Goal: Information Seeking & Learning: Learn about a topic

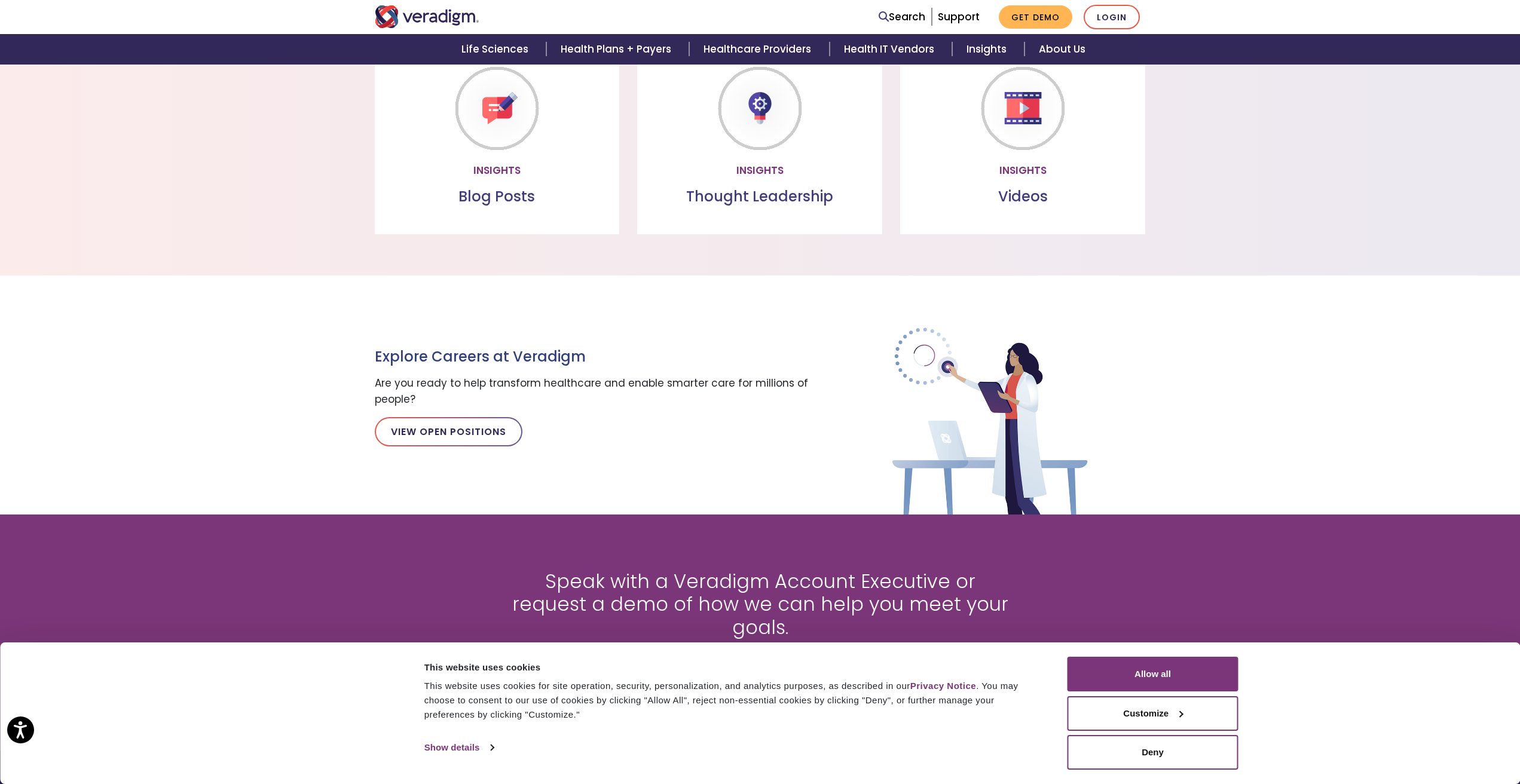
scroll to position [1255, 0]
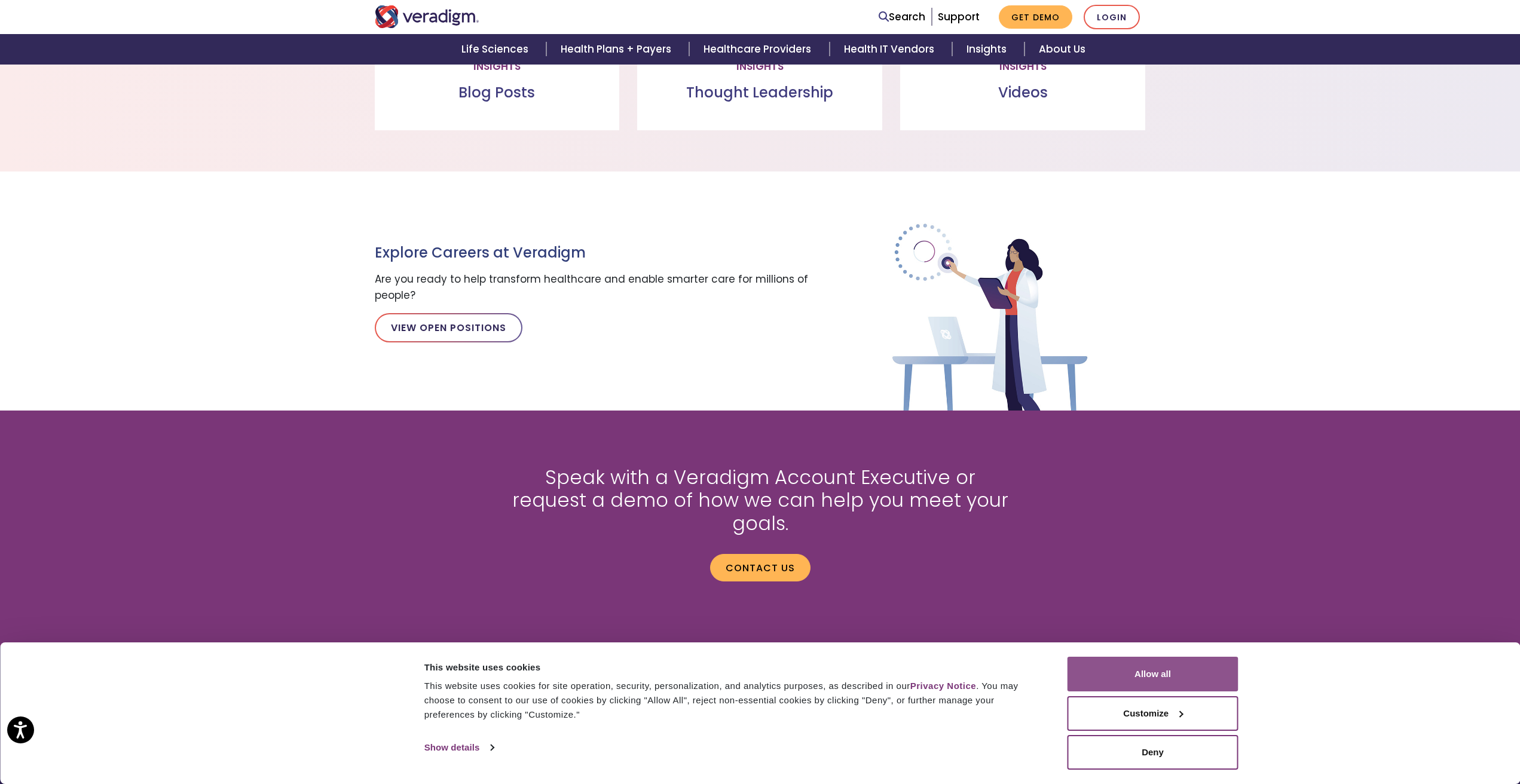
click at [1149, 670] on button "Allow all" at bounding box center [1153, 674] width 171 height 35
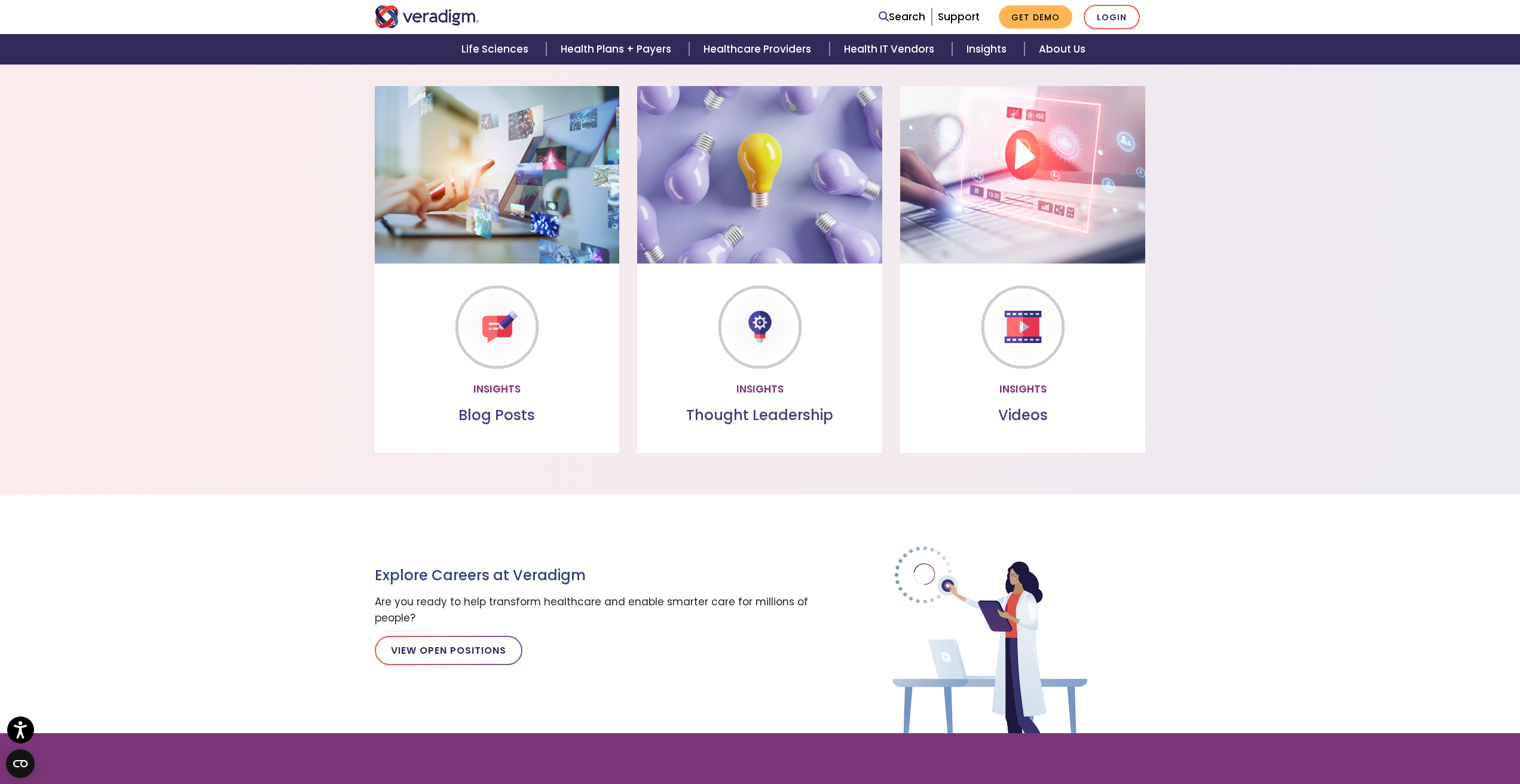
scroll to position [514, 0]
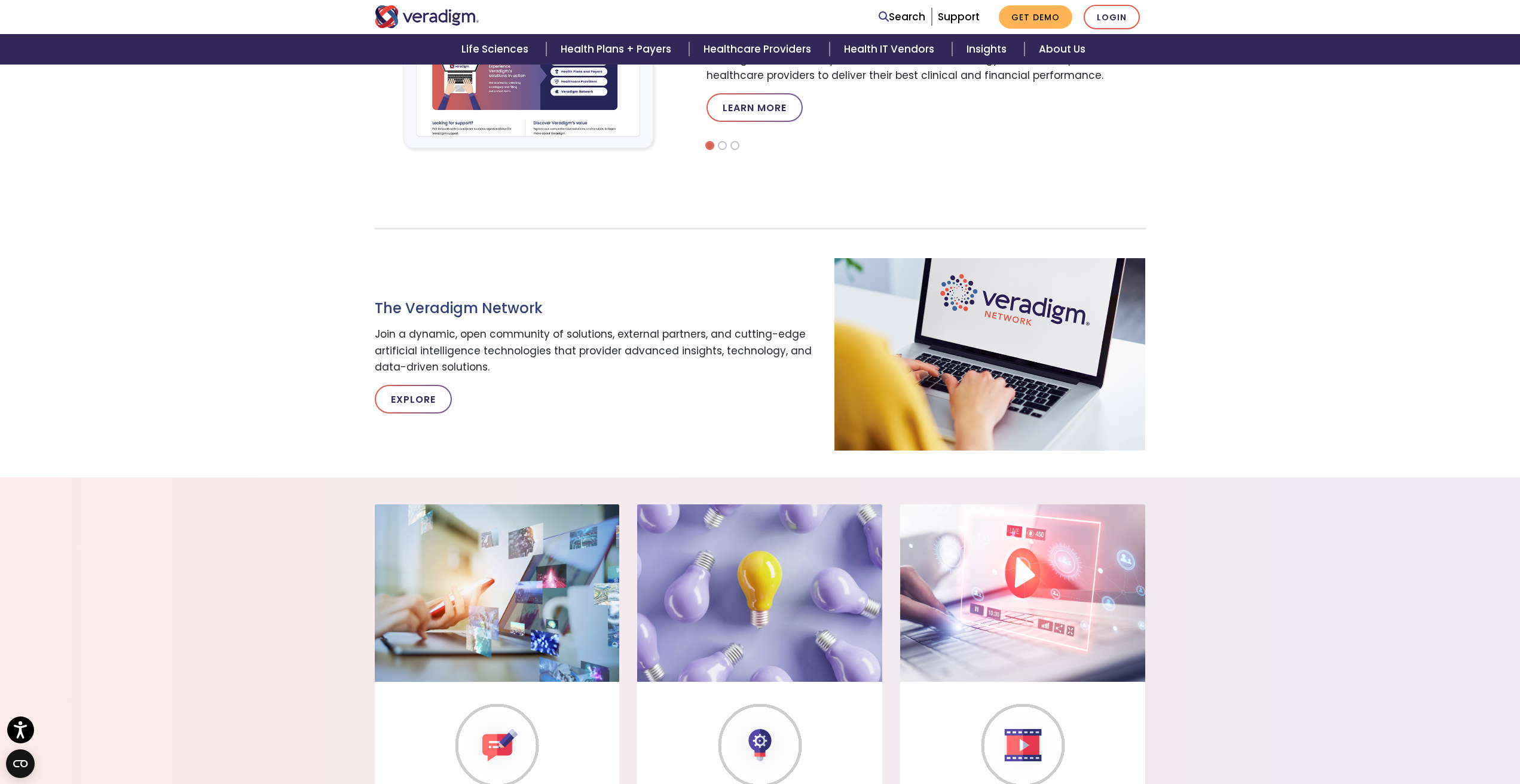
click at [420, 26] on img "Veradigm logo" at bounding box center [427, 16] width 105 height 23
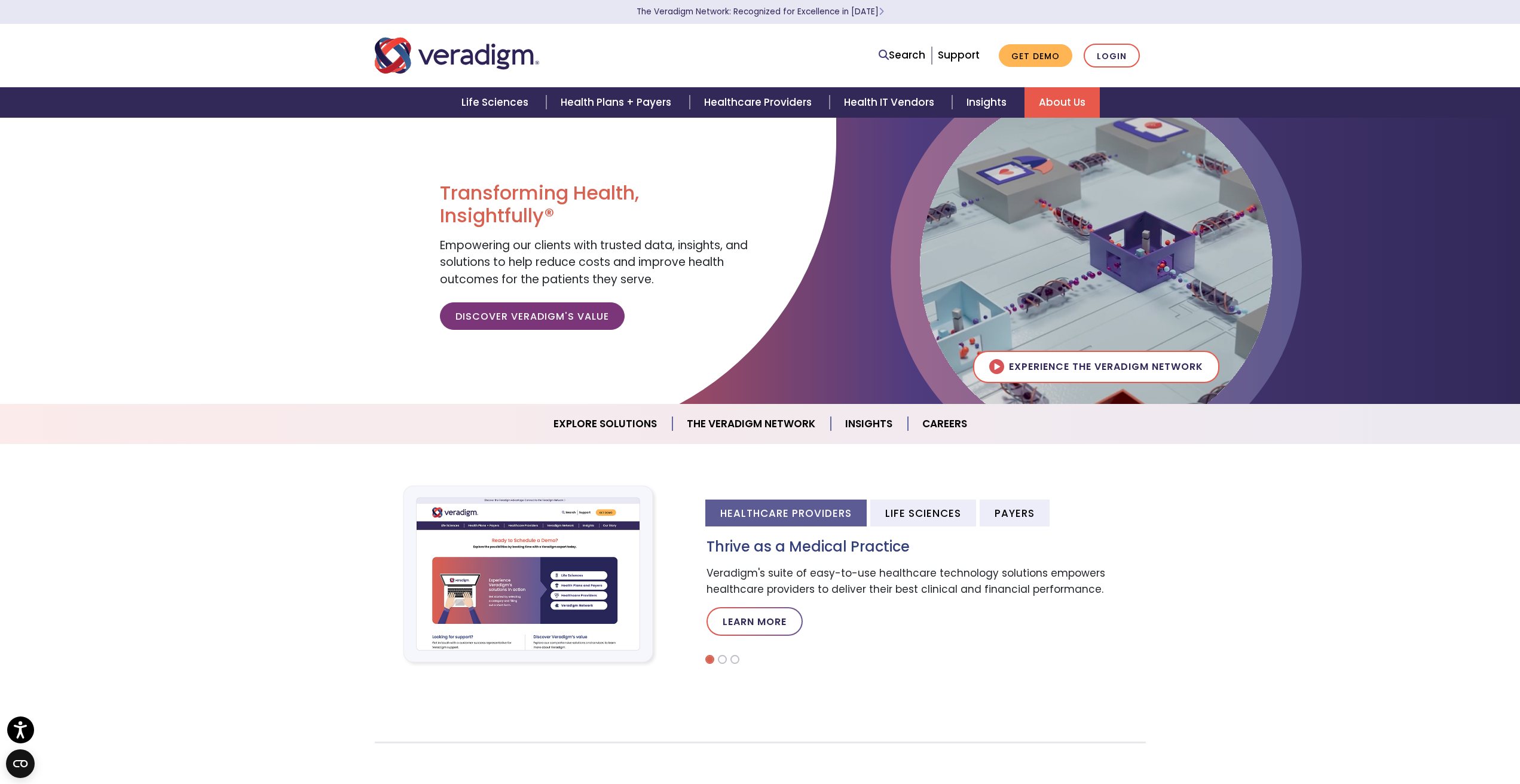
click at [1046, 102] on link "About Us" at bounding box center [1062, 102] width 76 height 30
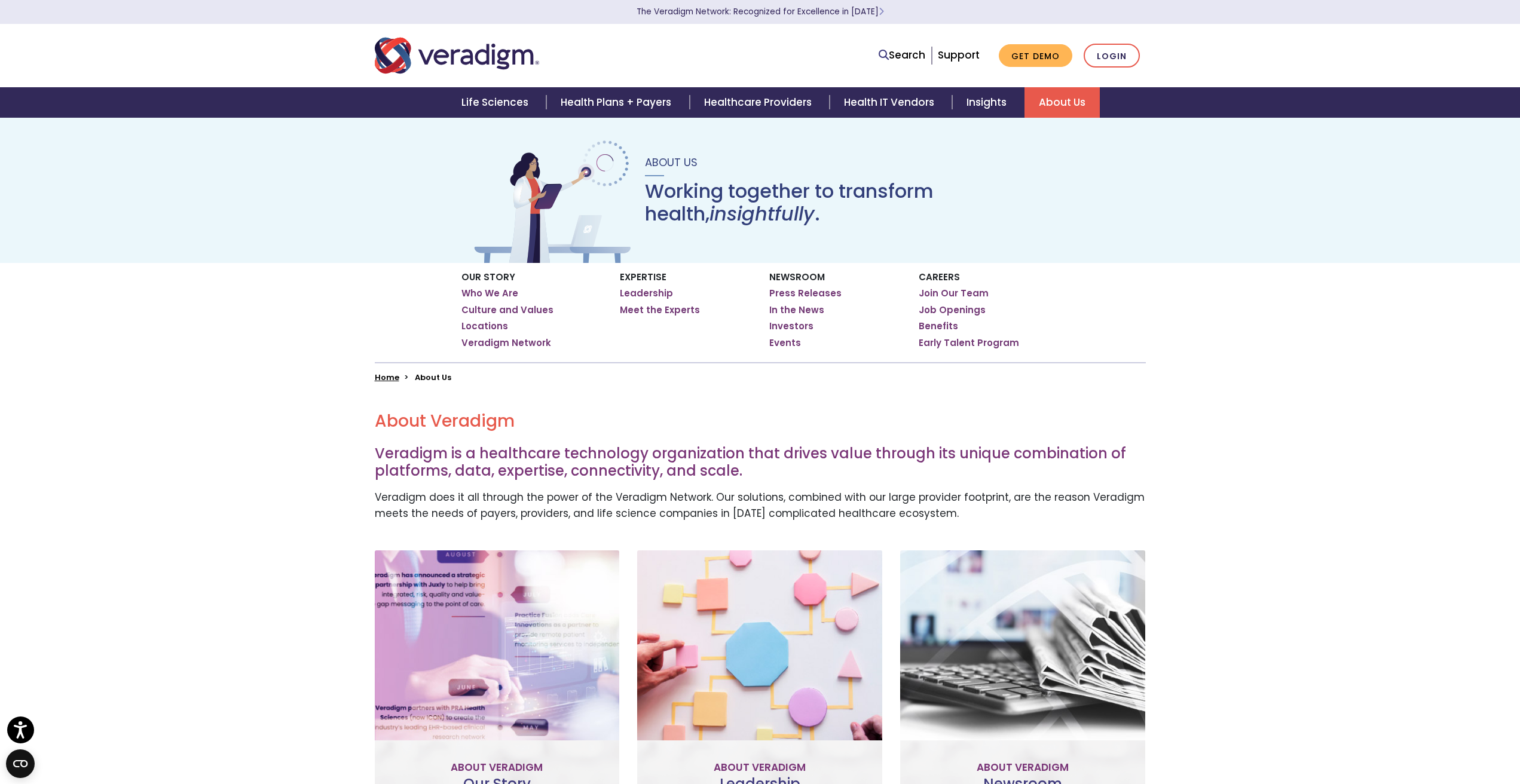
click at [1049, 102] on link "About Us" at bounding box center [1062, 102] width 76 height 30
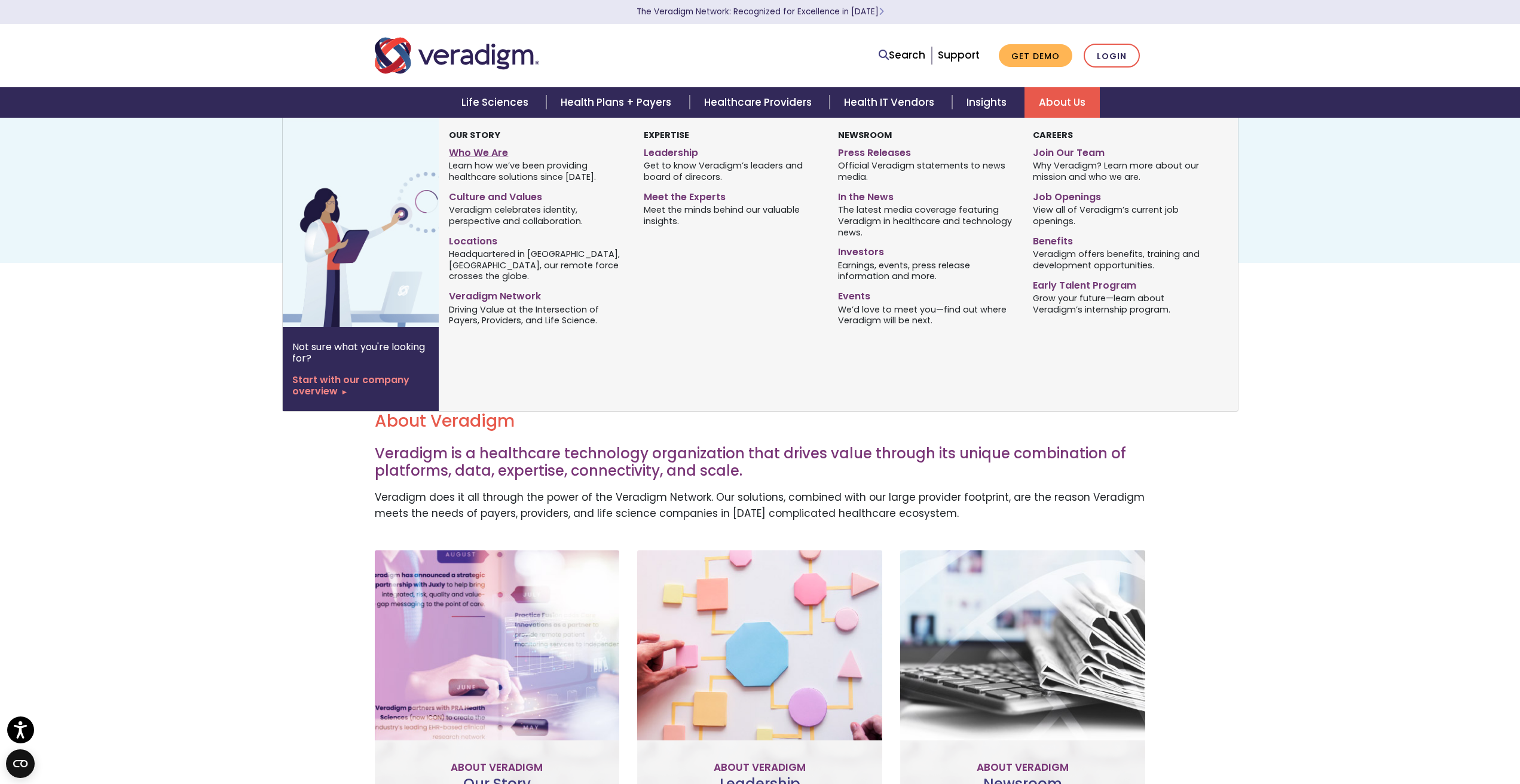
click at [502, 155] on link "Who We Are" at bounding box center [537, 151] width 176 height 17
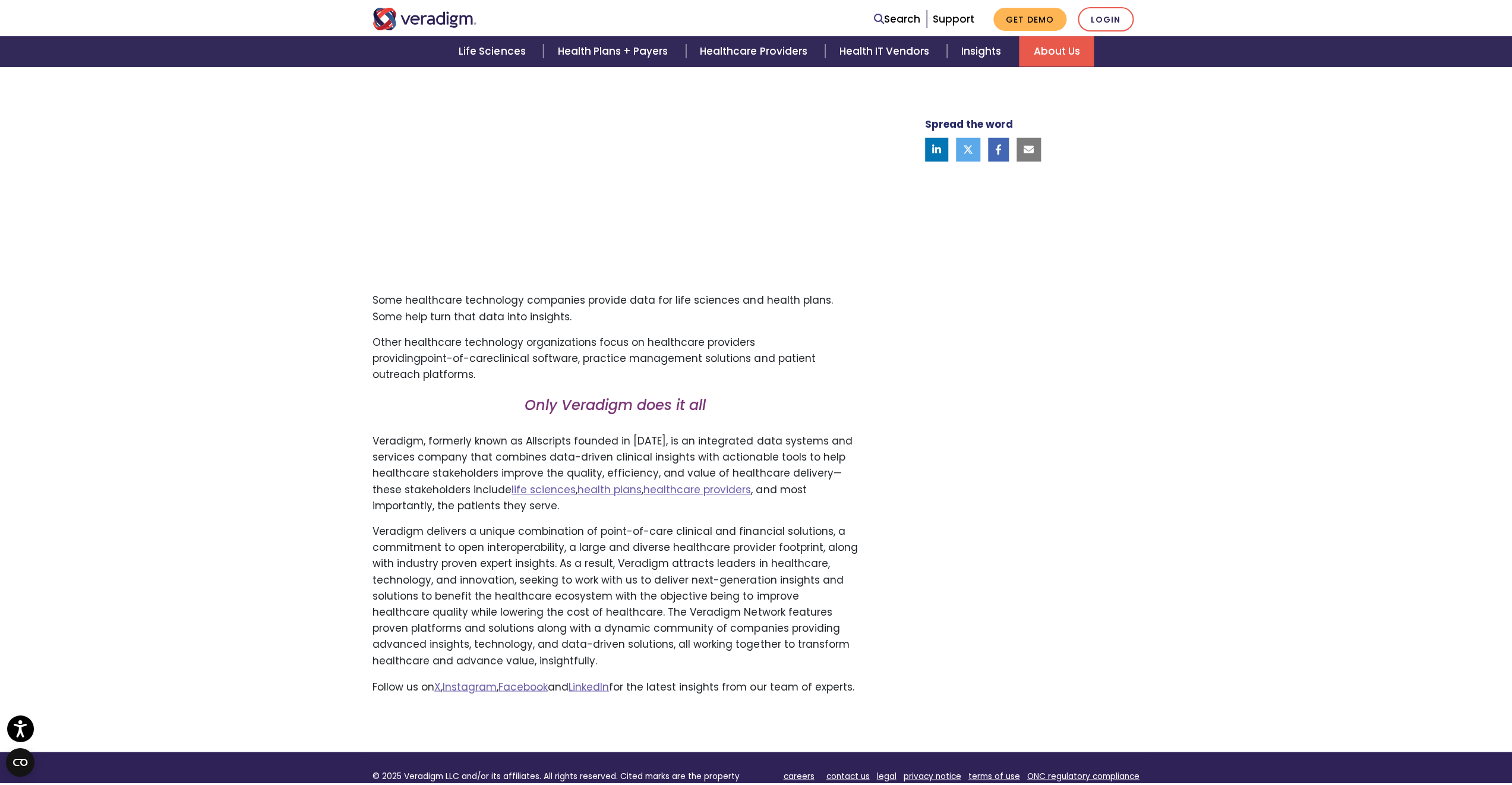
scroll to position [416, 0]
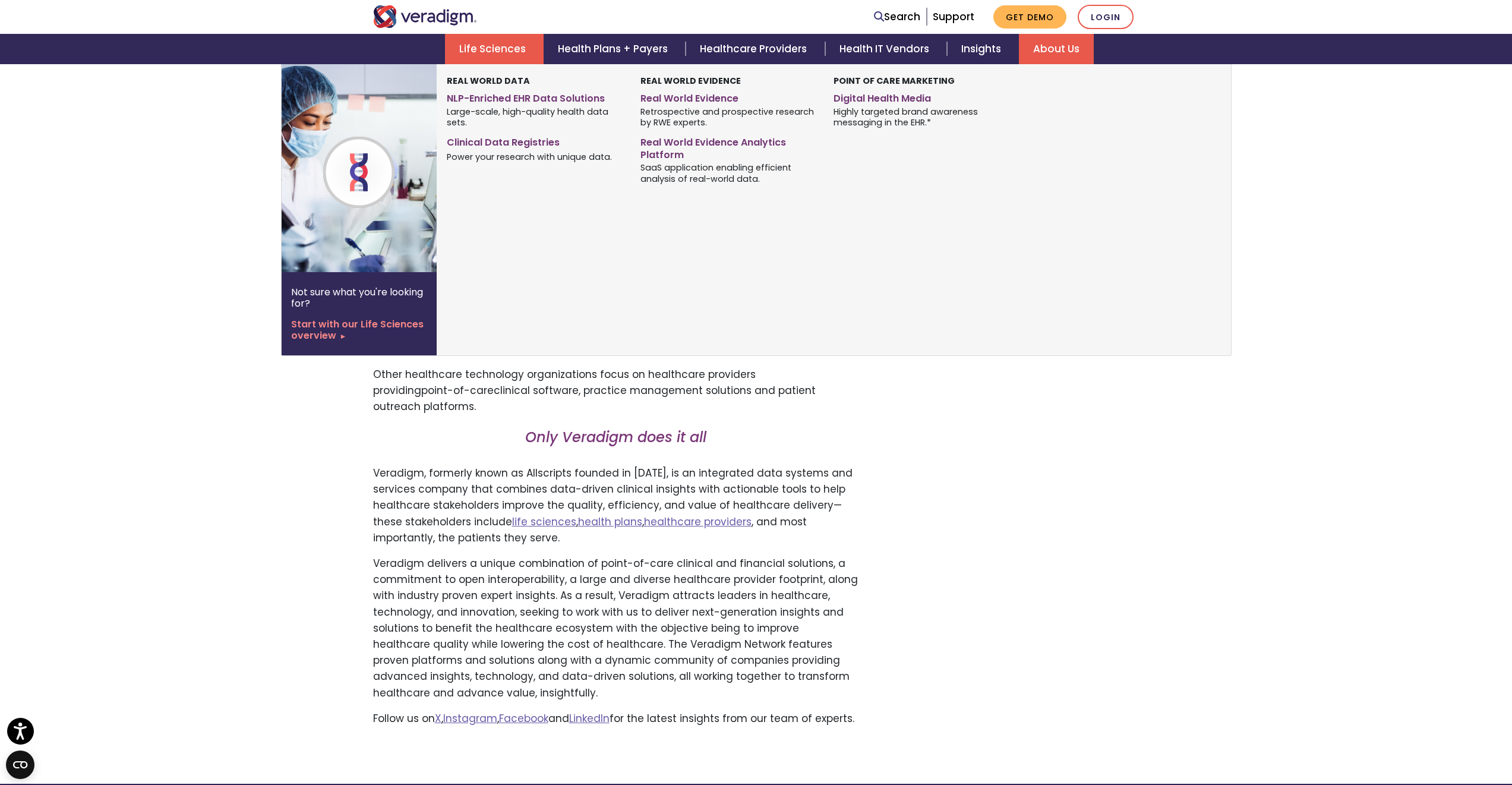
click at [521, 43] on link "Life Sciences" at bounding box center [494, 49] width 99 height 30
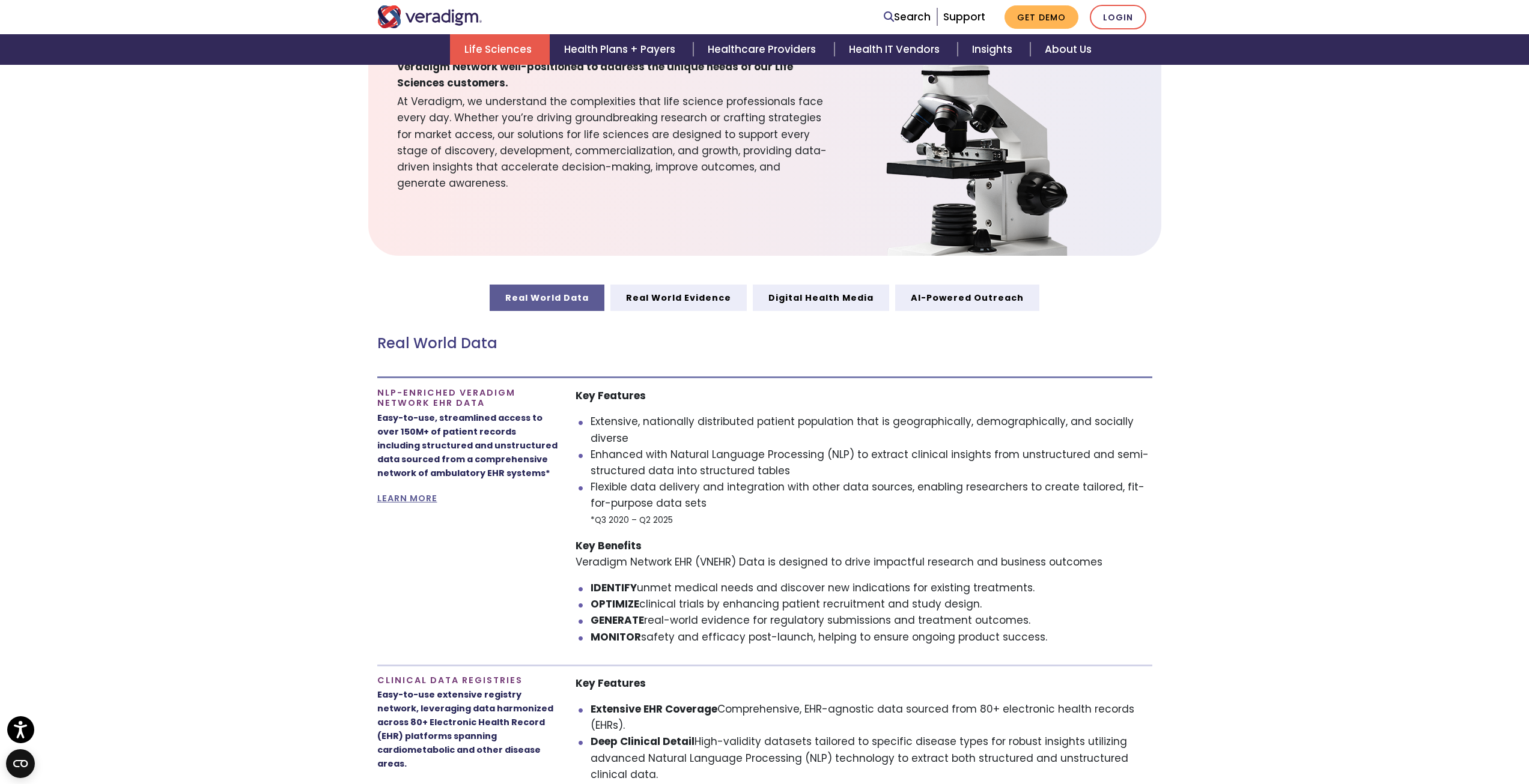
scroll to position [420, 0]
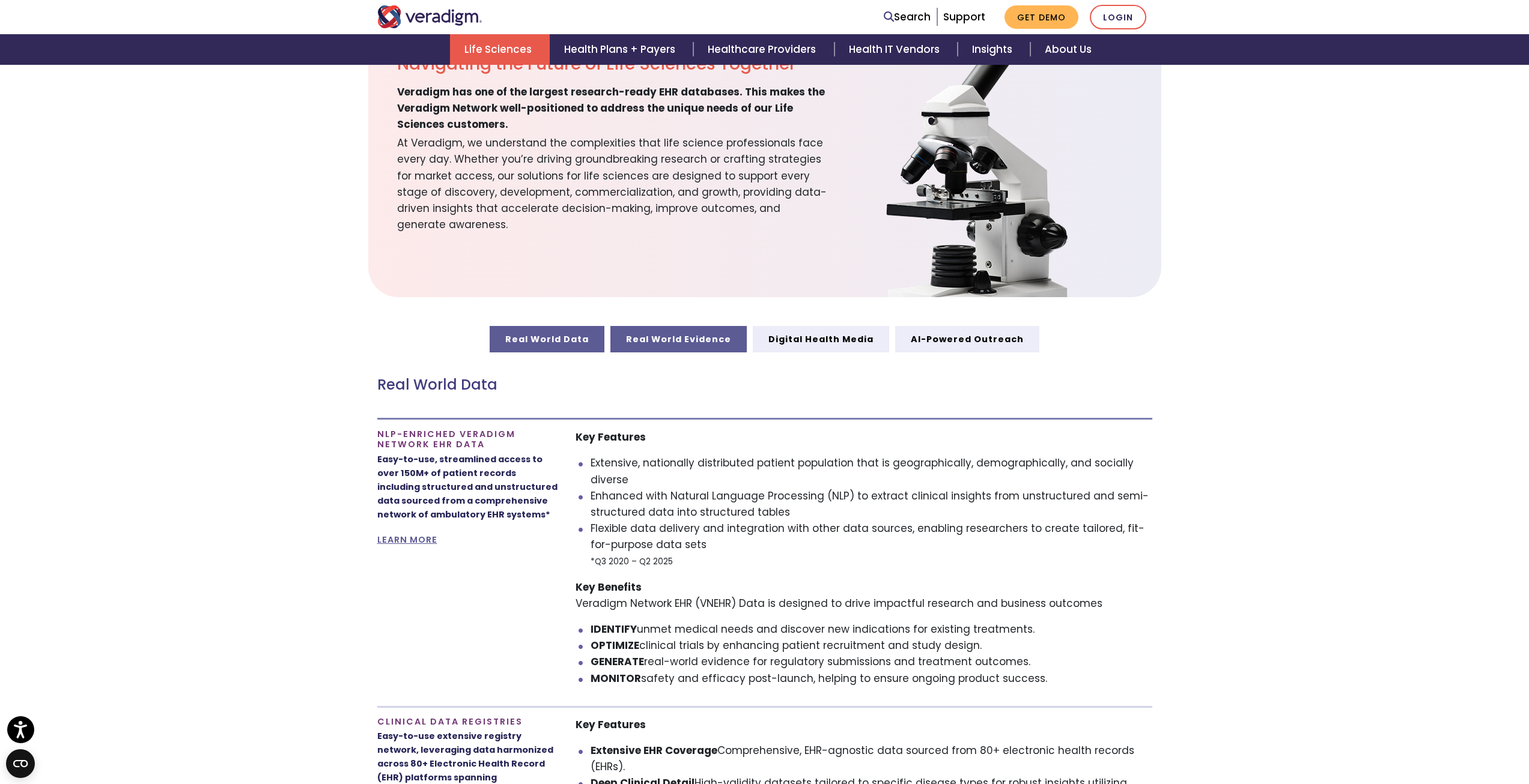
click at [701, 333] on link "Real World Evidence" at bounding box center [678, 339] width 137 height 26
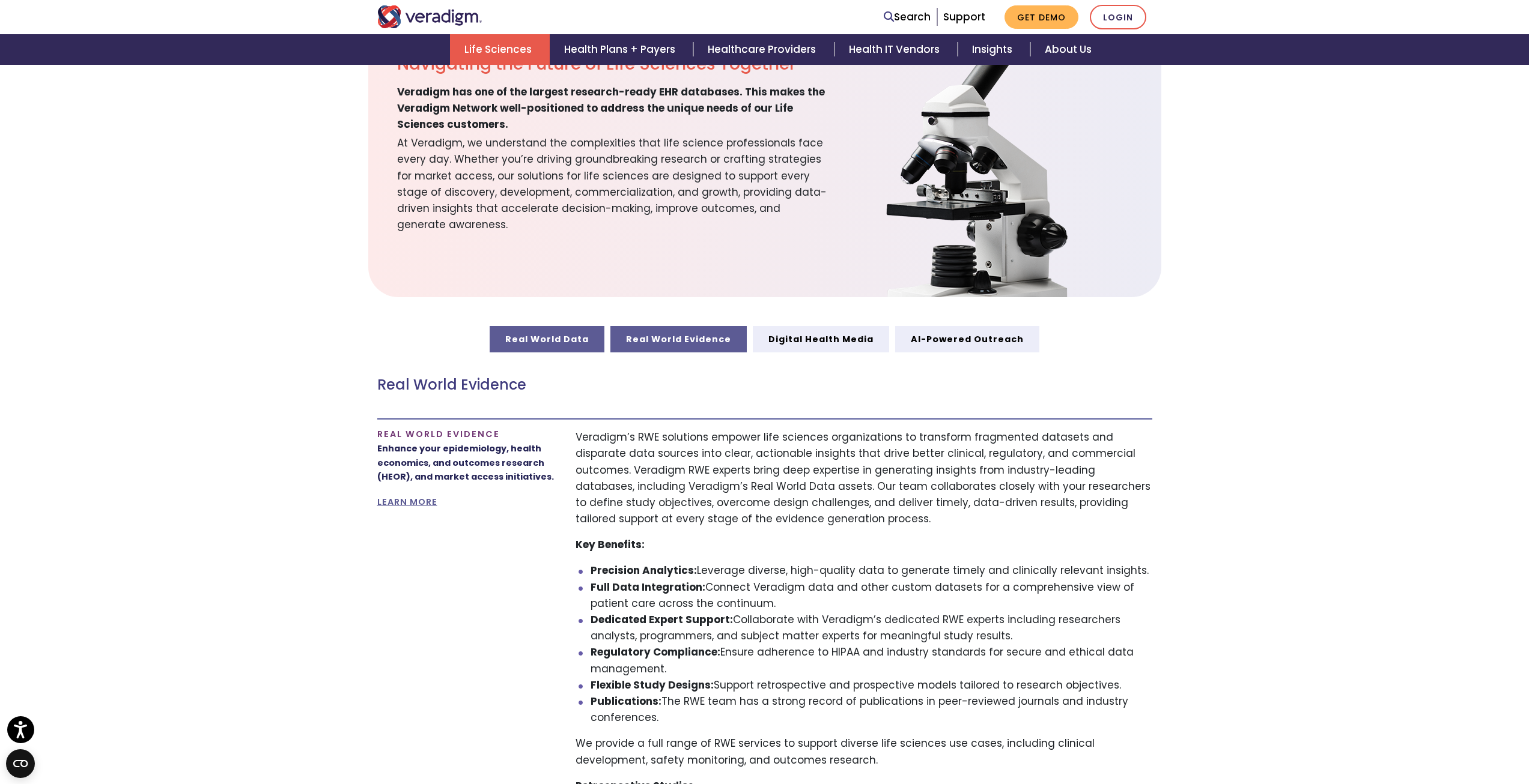
click at [564, 334] on link "Real World Data" at bounding box center [547, 339] width 115 height 26
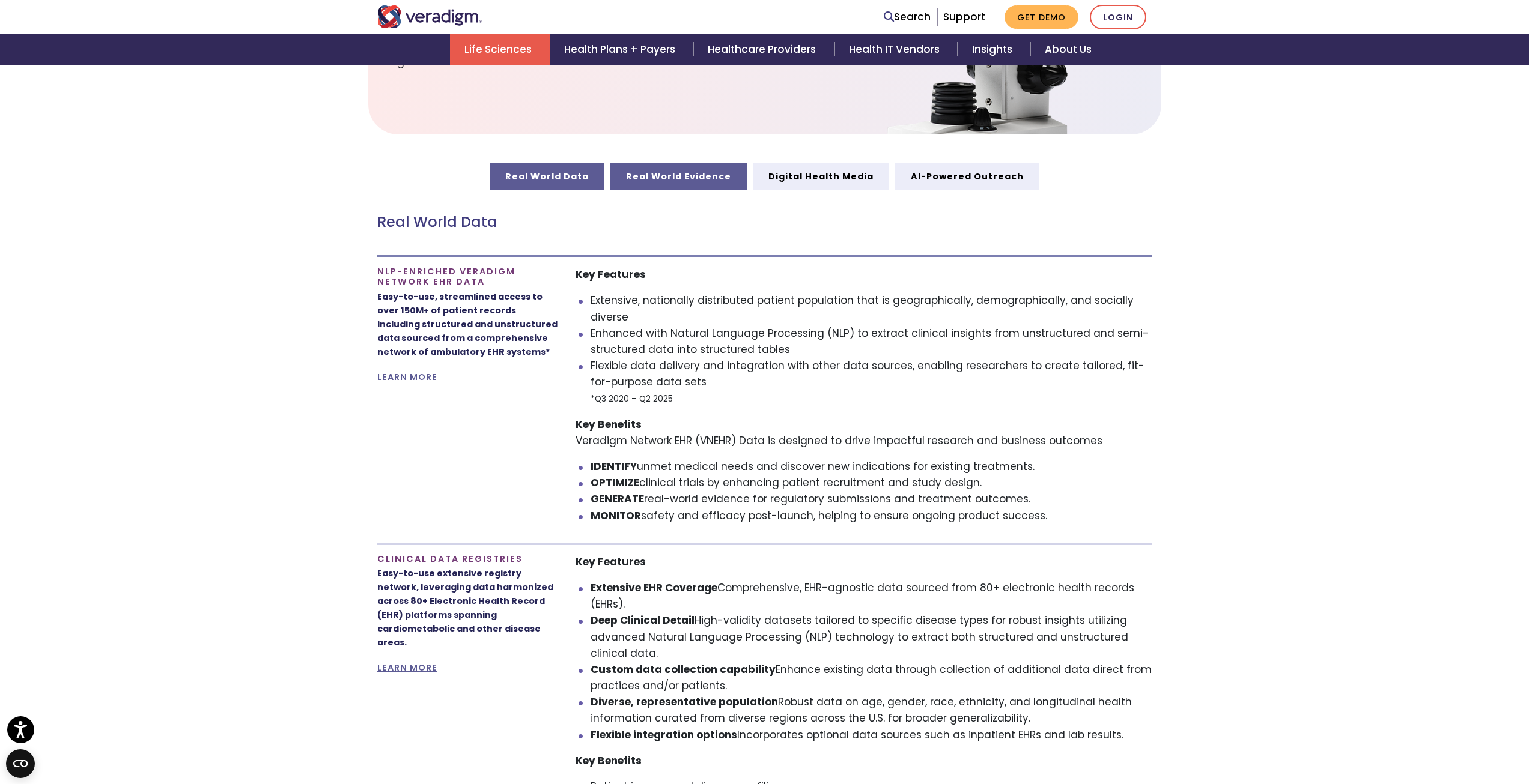
scroll to position [600, 0]
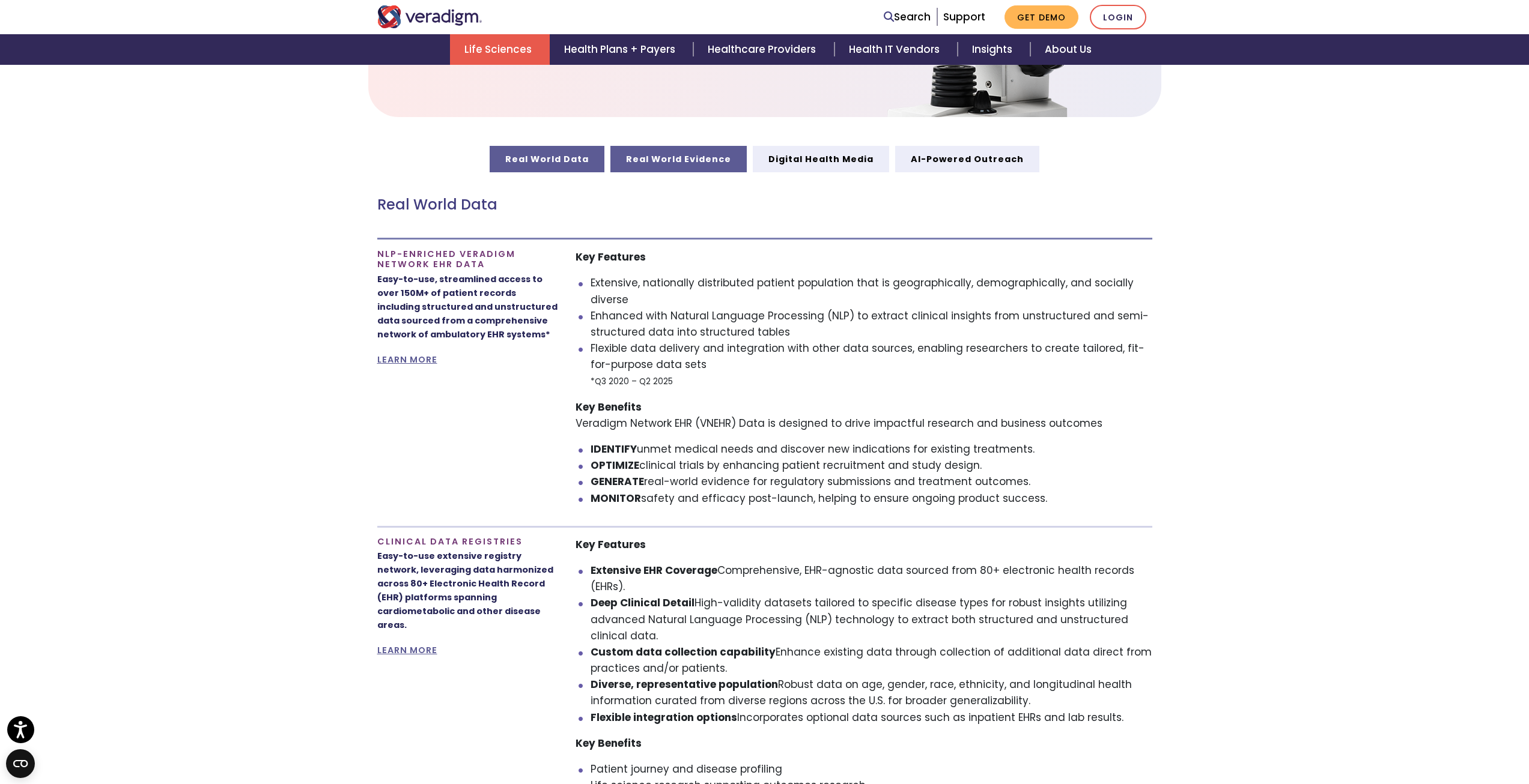
click at [696, 162] on link "Real World Evidence" at bounding box center [678, 159] width 137 height 26
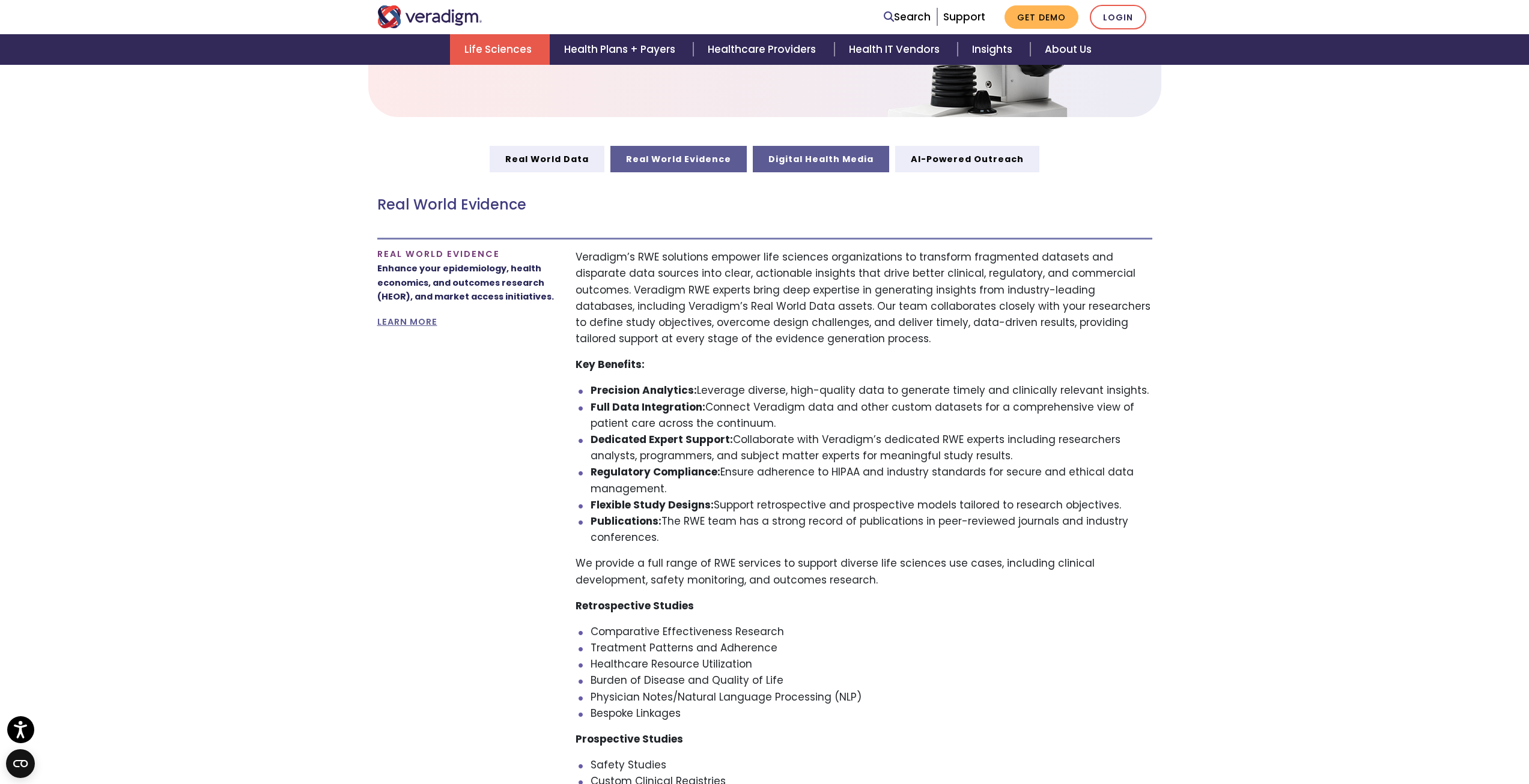
click at [849, 152] on link "Digital Health Media" at bounding box center [821, 159] width 137 height 26
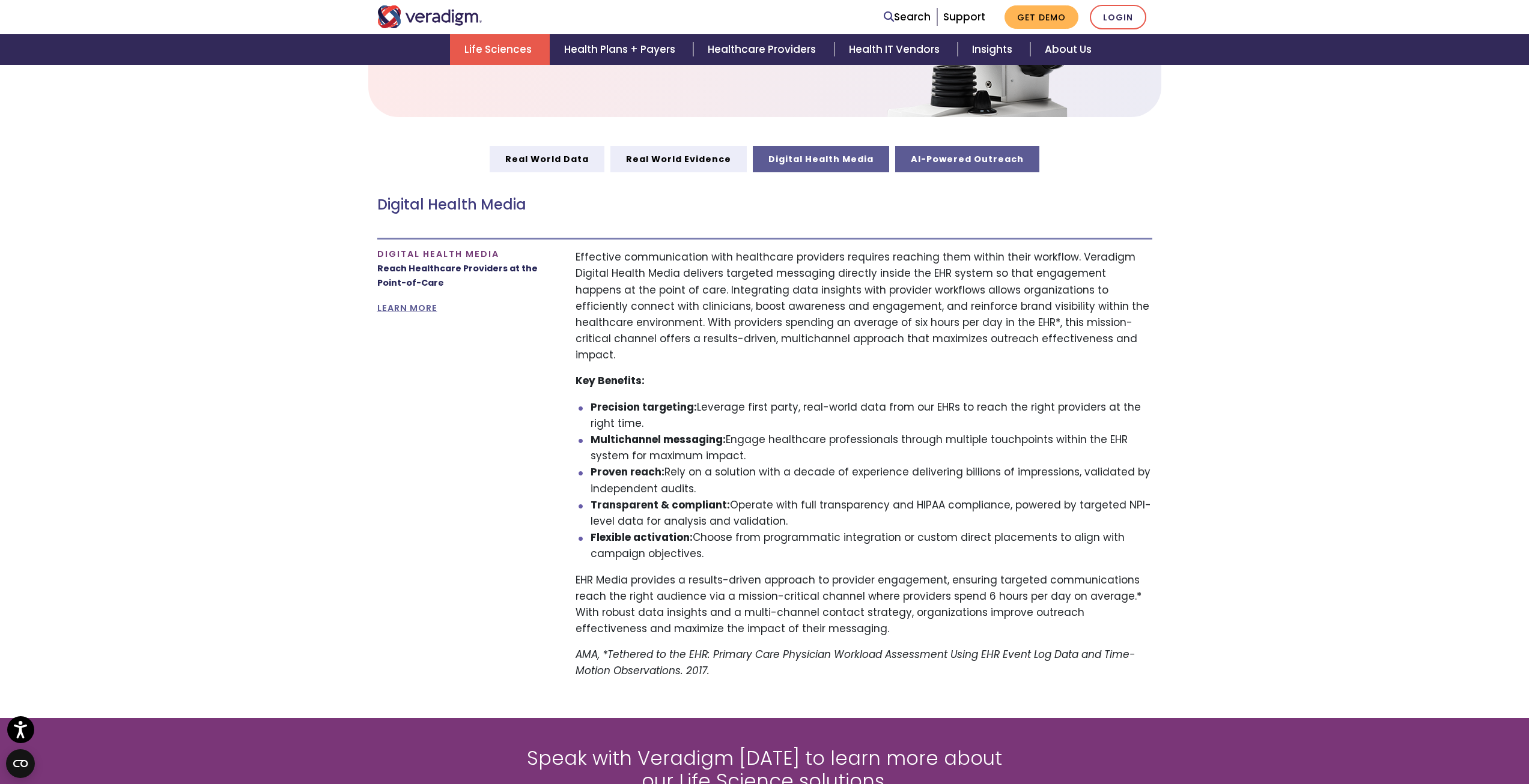
click at [948, 156] on link "AI-Powered Outreach" at bounding box center [967, 159] width 144 height 26
